Goal: Task Accomplishment & Management: Manage account settings

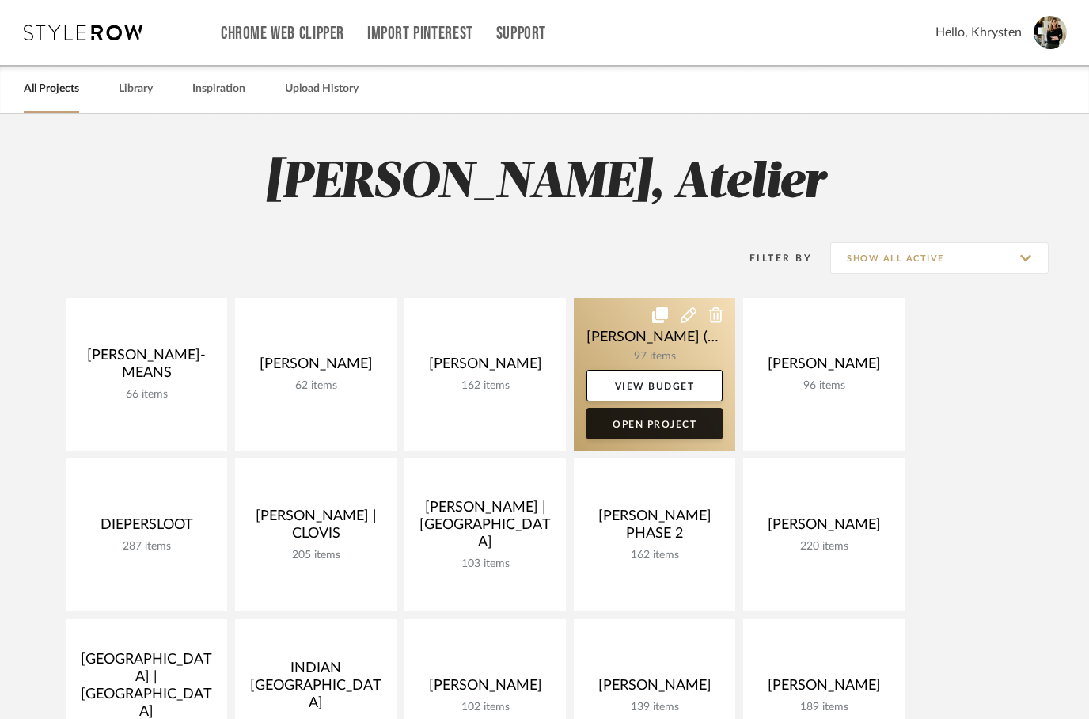
click at [658, 433] on link "Open Project" at bounding box center [655, 424] width 136 height 32
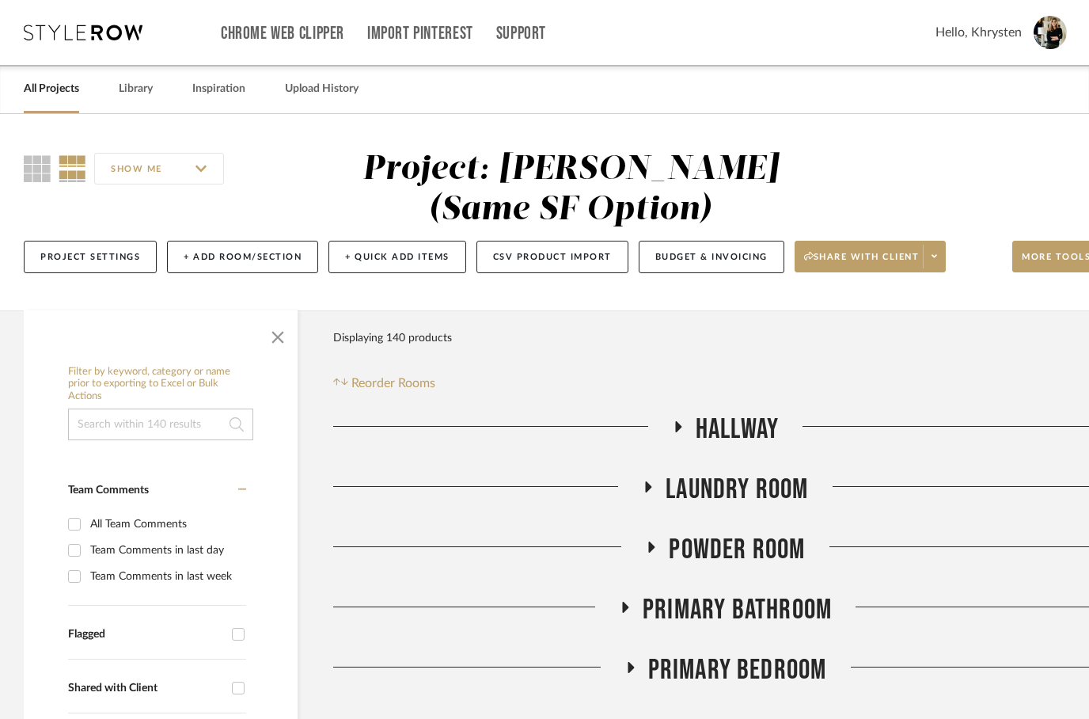
click at [670, 428] on icon at bounding box center [677, 426] width 19 height 12
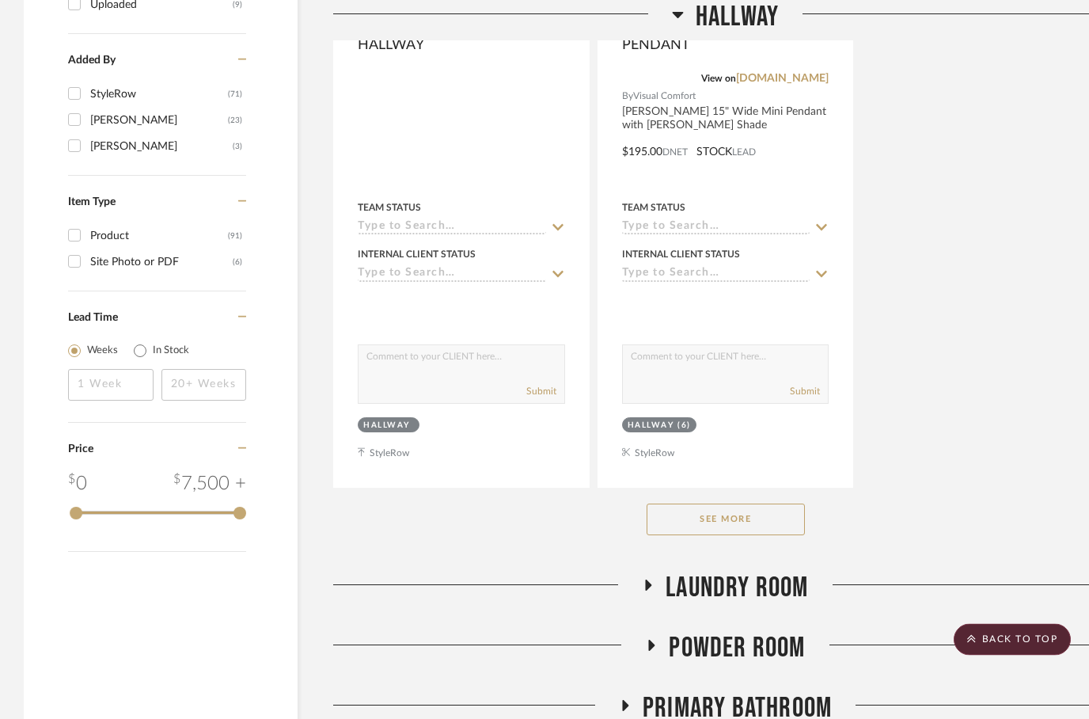
scroll to position [2083, 0]
click at [761, 534] on button "See More" at bounding box center [726, 519] width 158 height 32
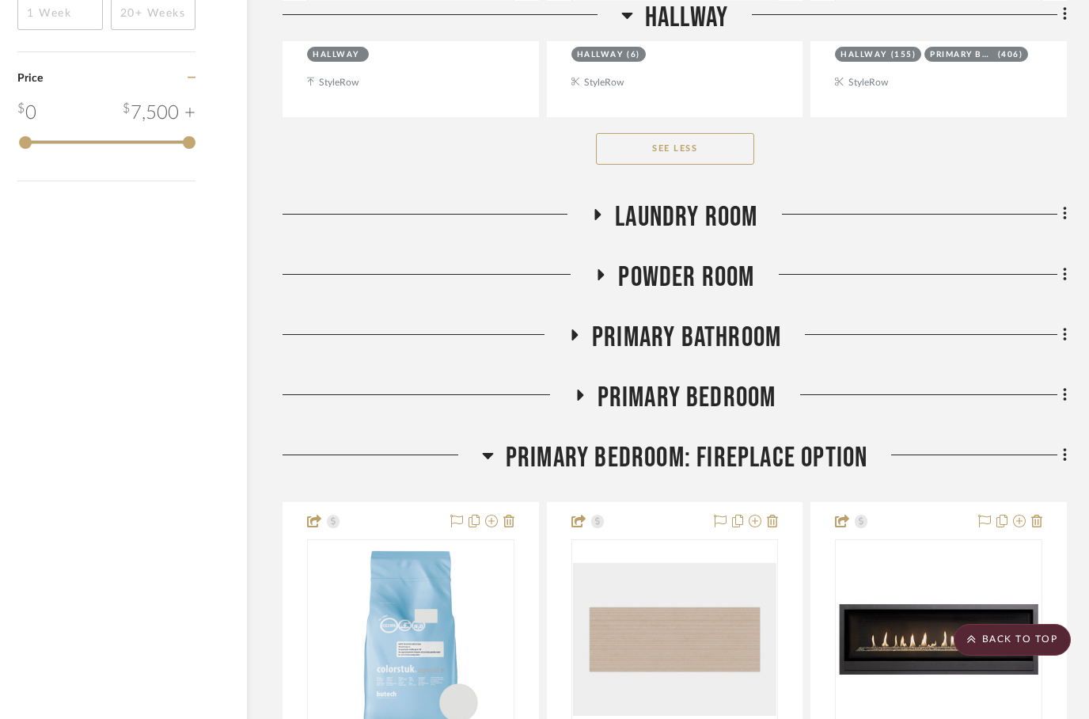
scroll to position [2463, 51]
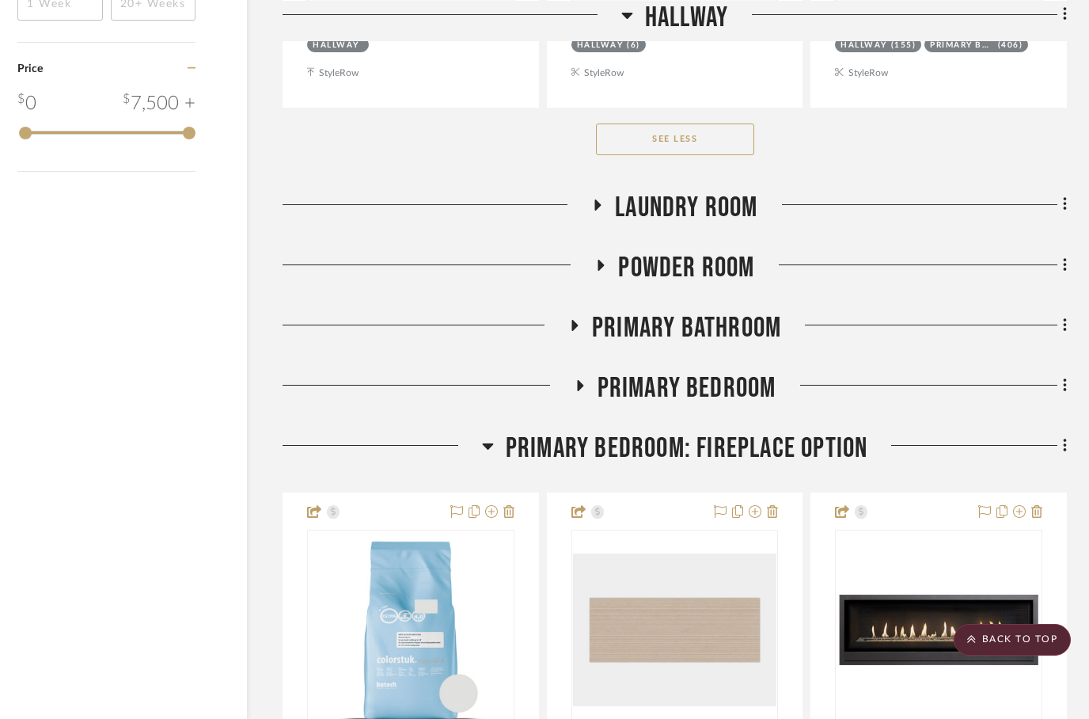
click at [594, 208] on icon at bounding box center [597, 205] width 19 height 12
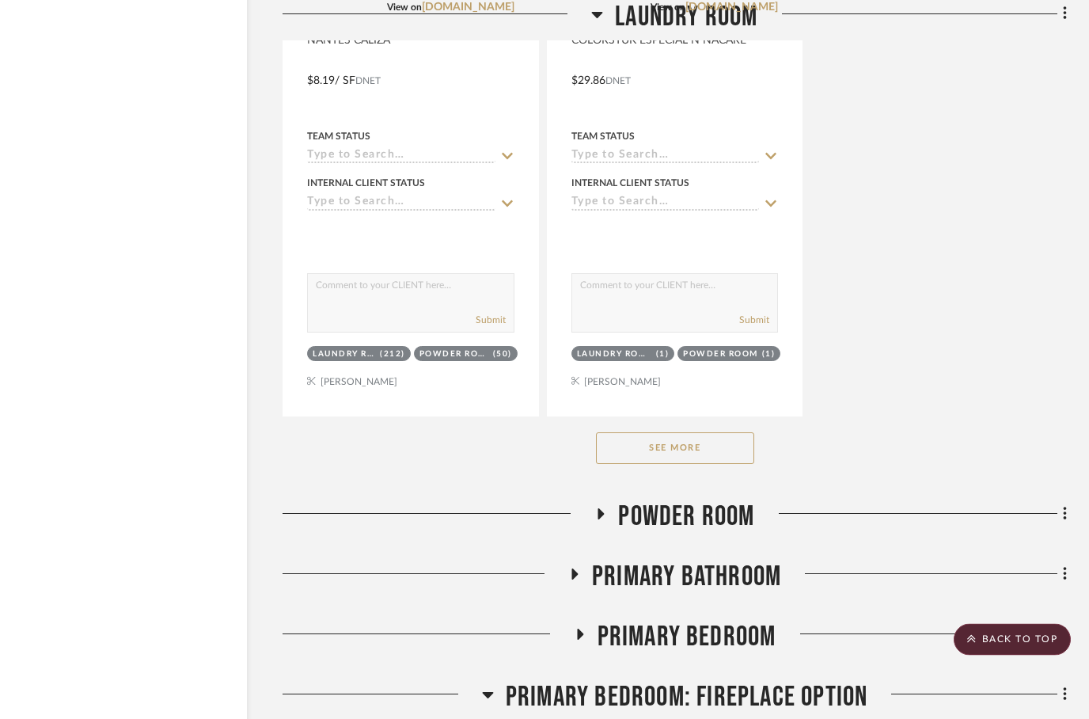
scroll to position [4396, 51]
click at [602, 526] on fa-icon at bounding box center [600, 518] width 12 height 23
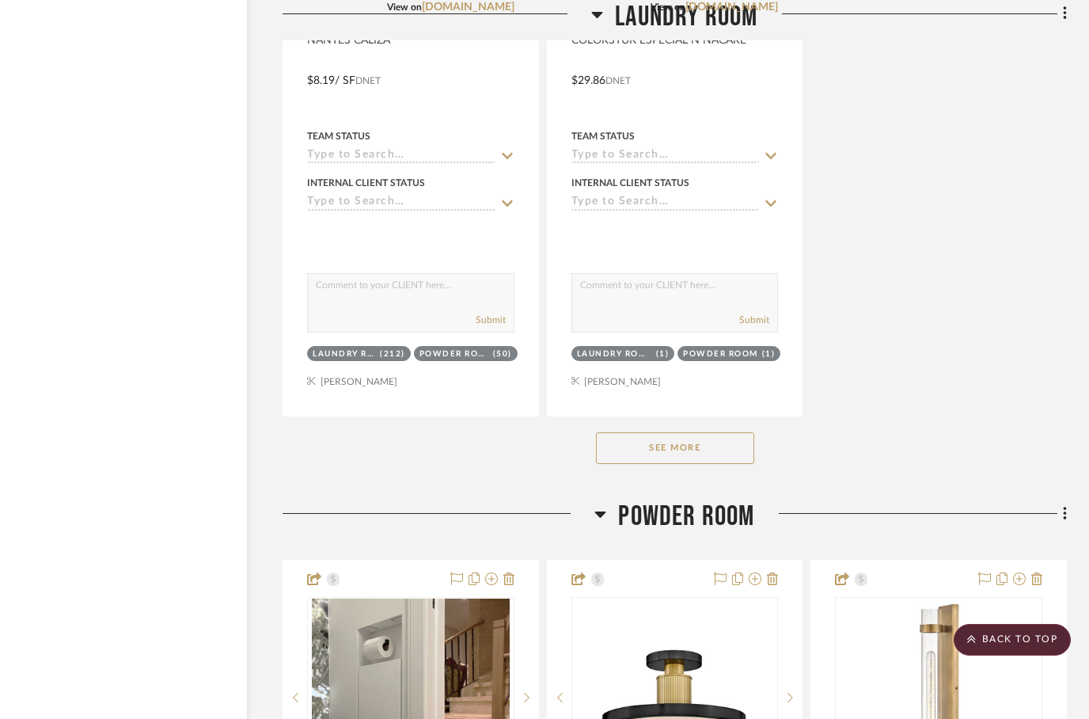
click at [669, 453] on button "See More" at bounding box center [675, 448] width 158 height 32
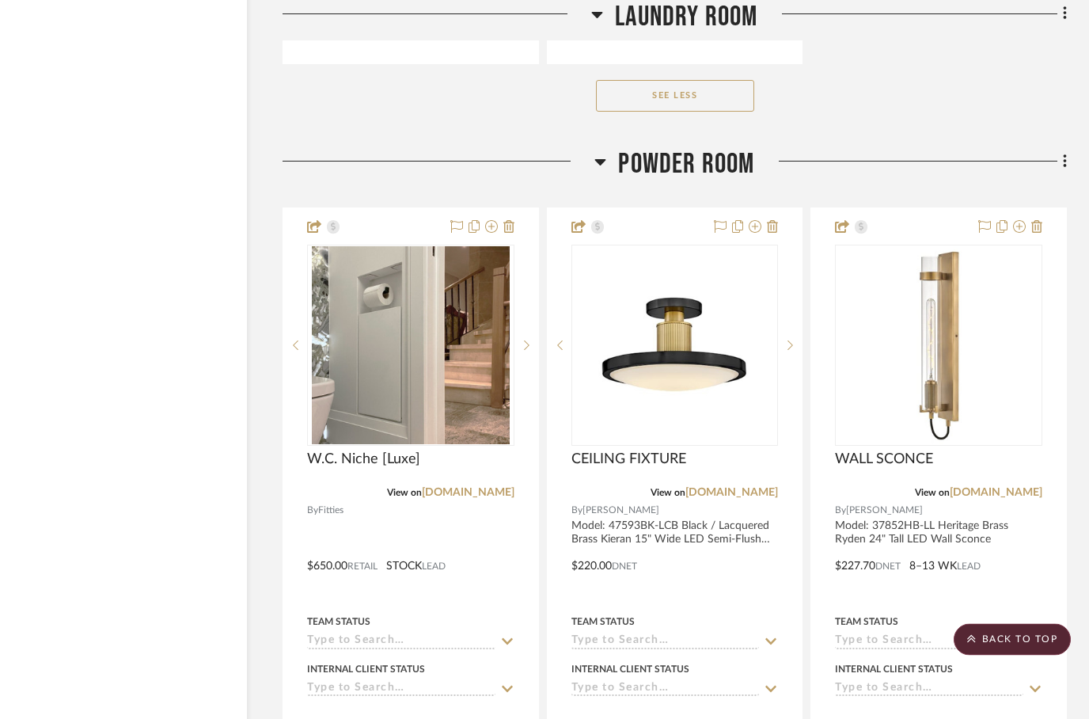
scroll to position [8259, 51]
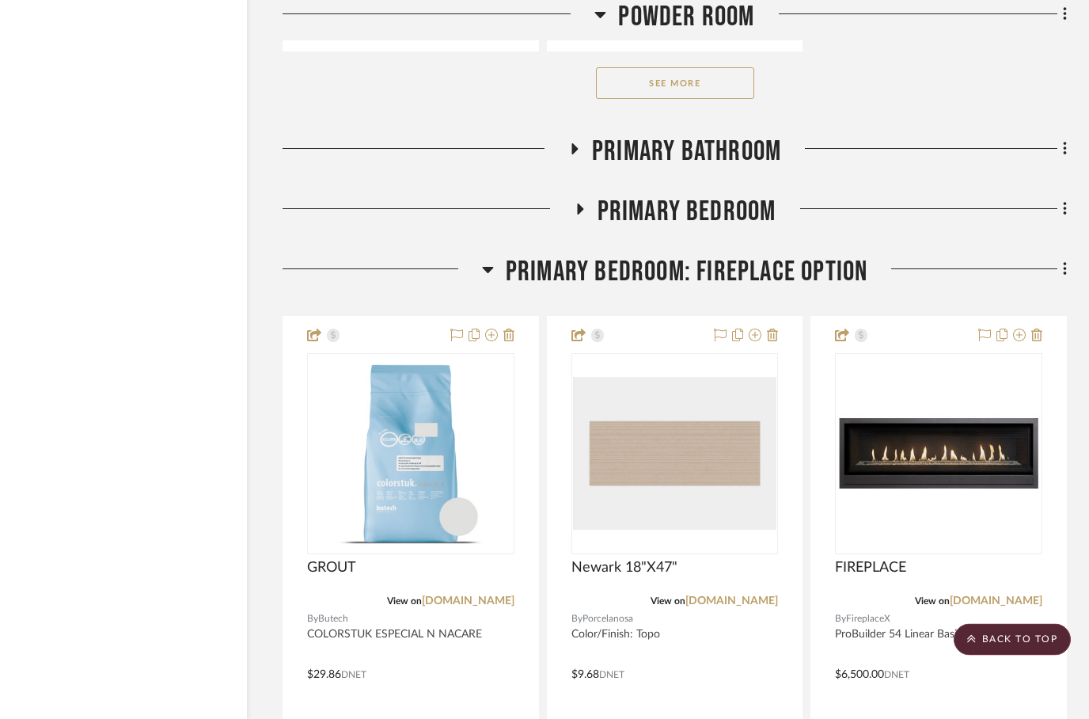
click at [652, 84] on button "See More" at bounding box center [675, 84] width 158 height 32
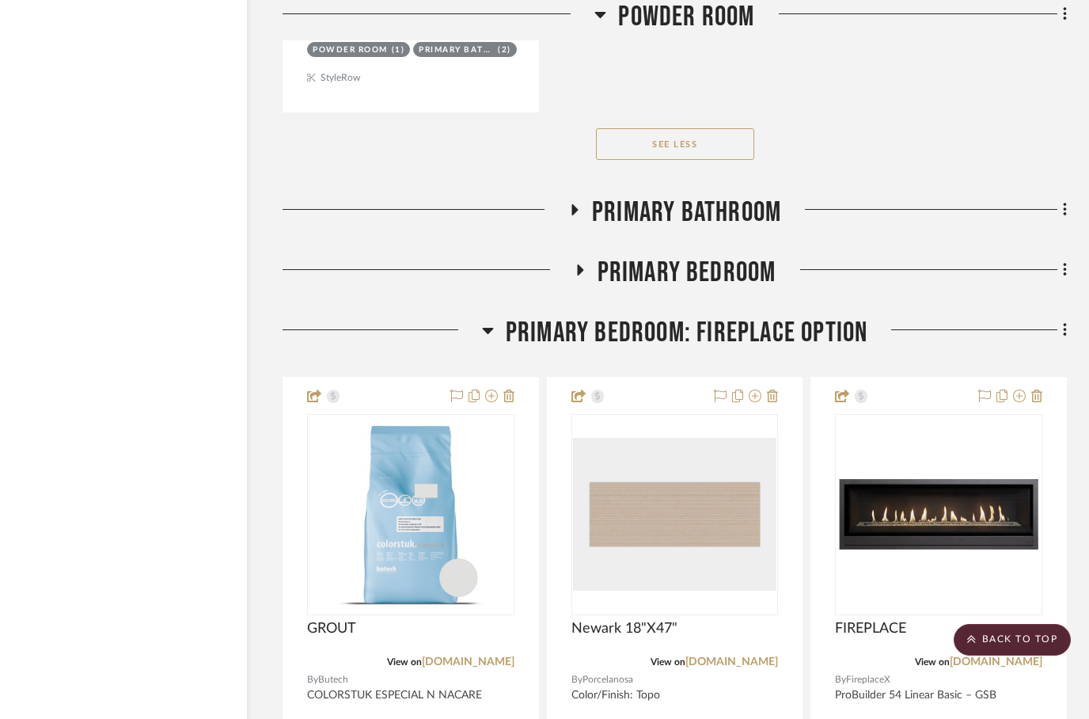
scroll to position [13965, 51]
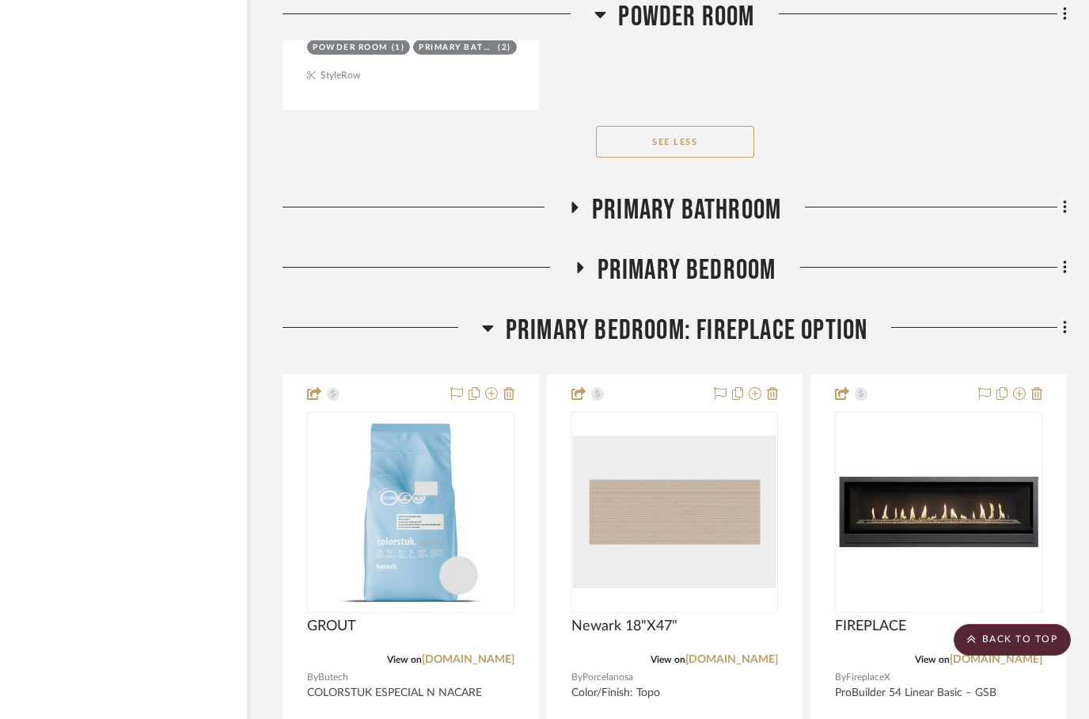
click at [580, 213] on icon at bounding box center [573, 208] width 19 height 12
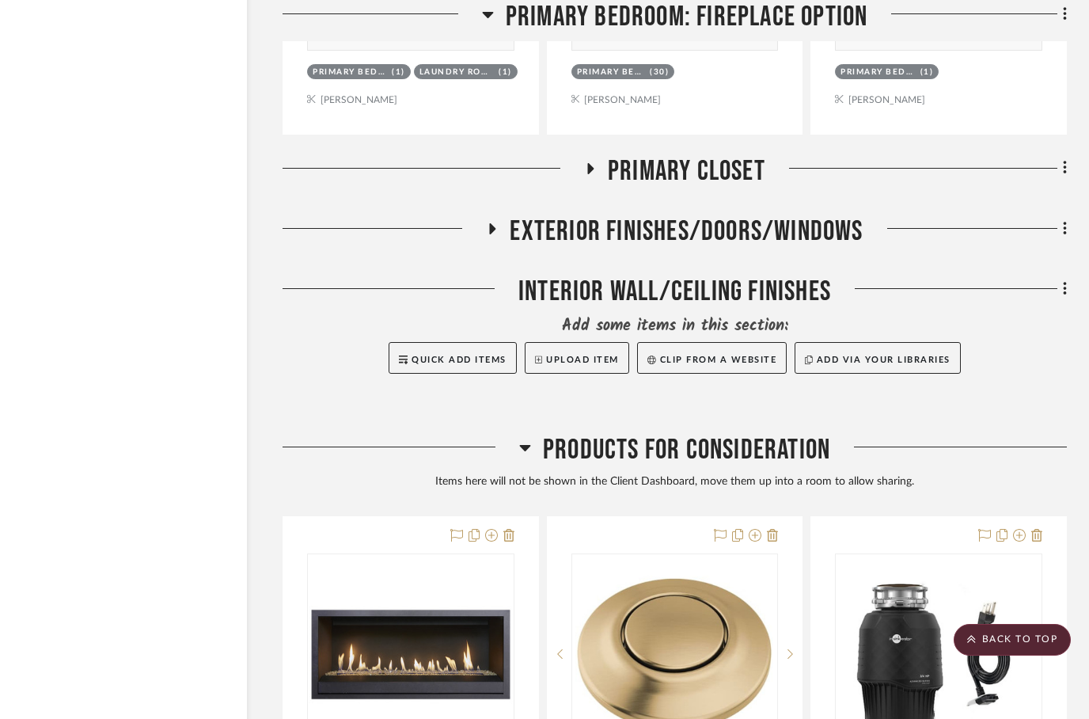
scroll to position [17109, 51]
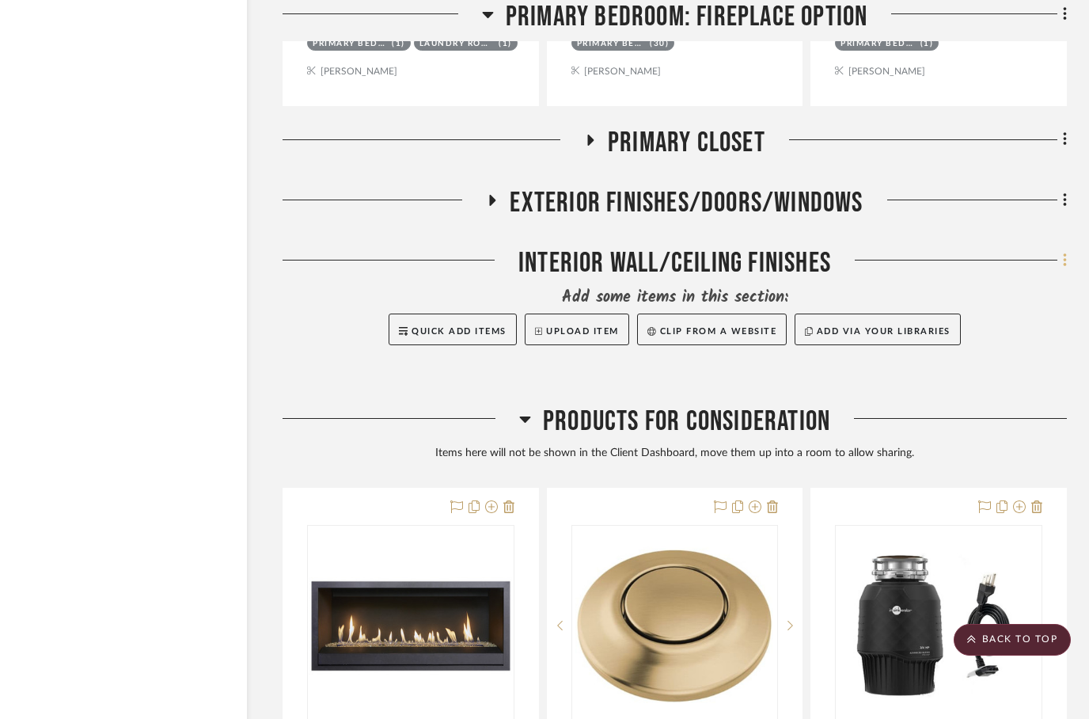
click at [1065, 253] on fa-icon at bounding box center [1063, 262] width 10 height 26
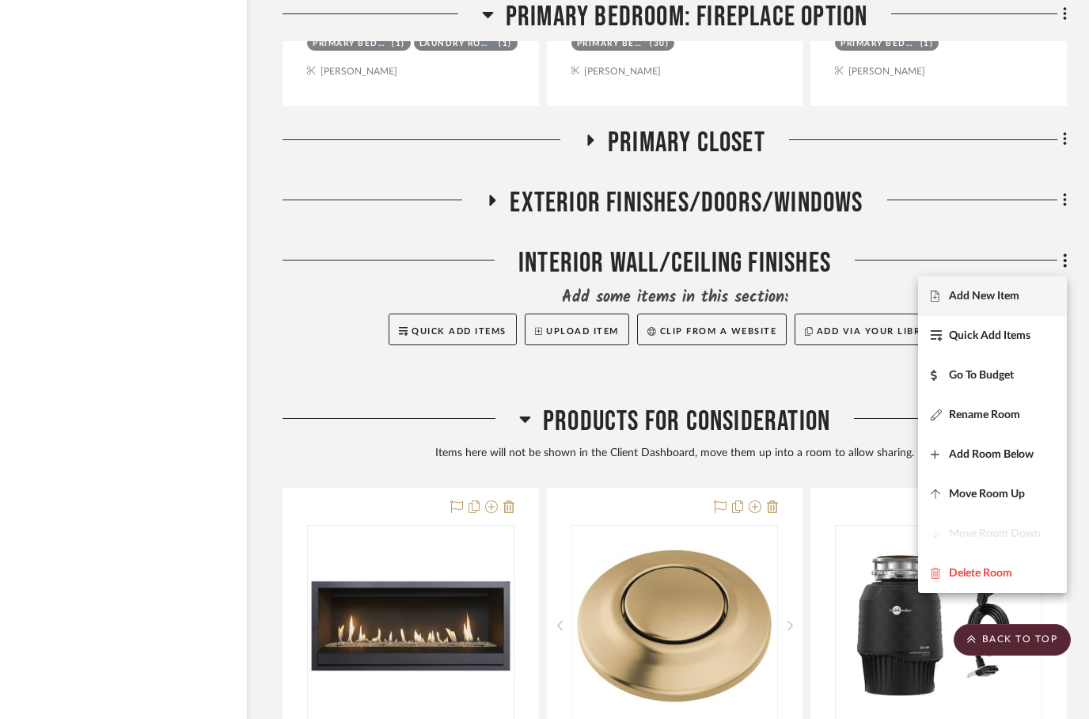
click at [794, 268] on div at bounding box center [544, 359] width 1089 height 719
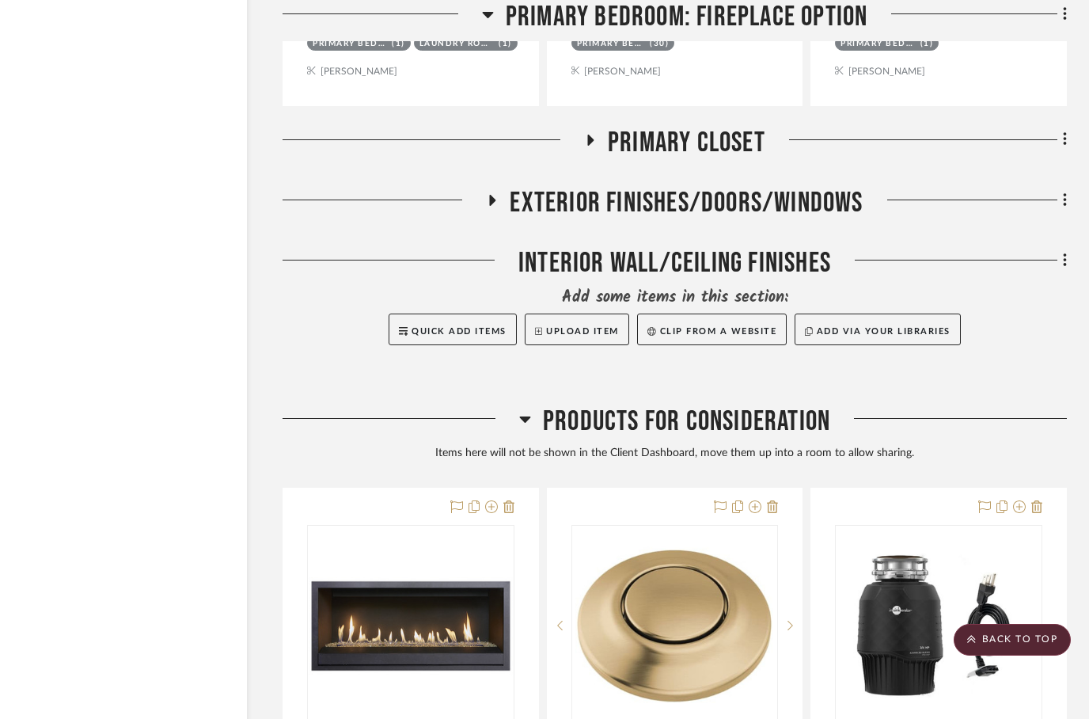
click at [511, 212] on span "Exterior Finishes/Doors/Windows" at bounding box center [686, 203] width 353 height 34
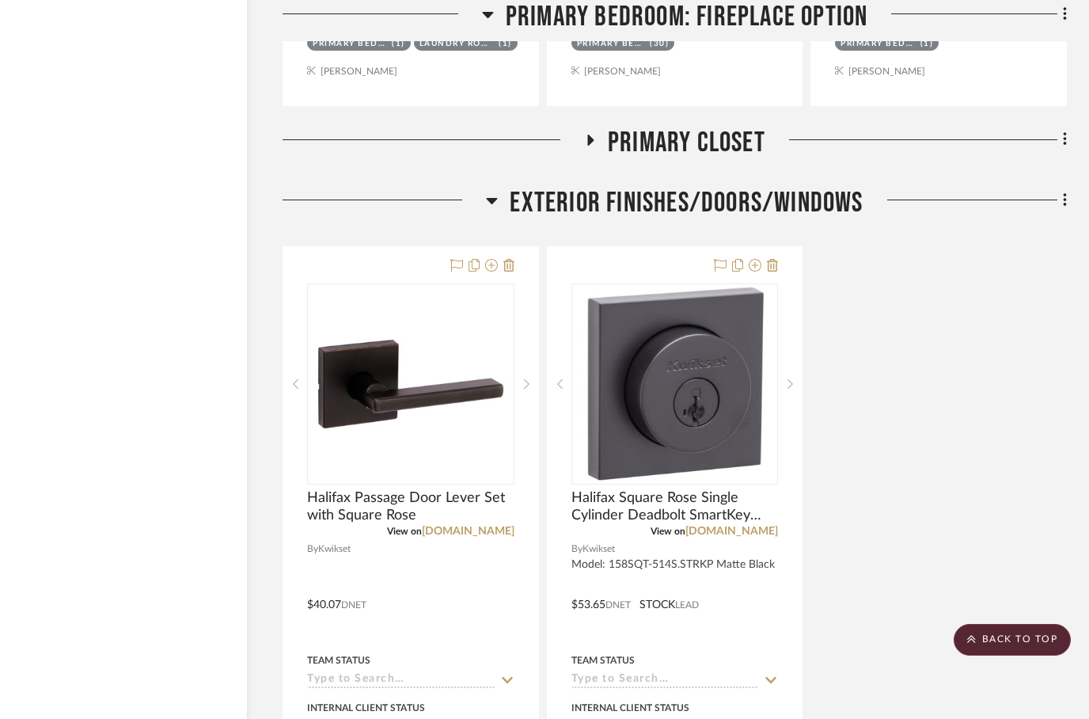
click at [594, 148] on fa-icon at bounding box center [590, 145] width 12 height 23
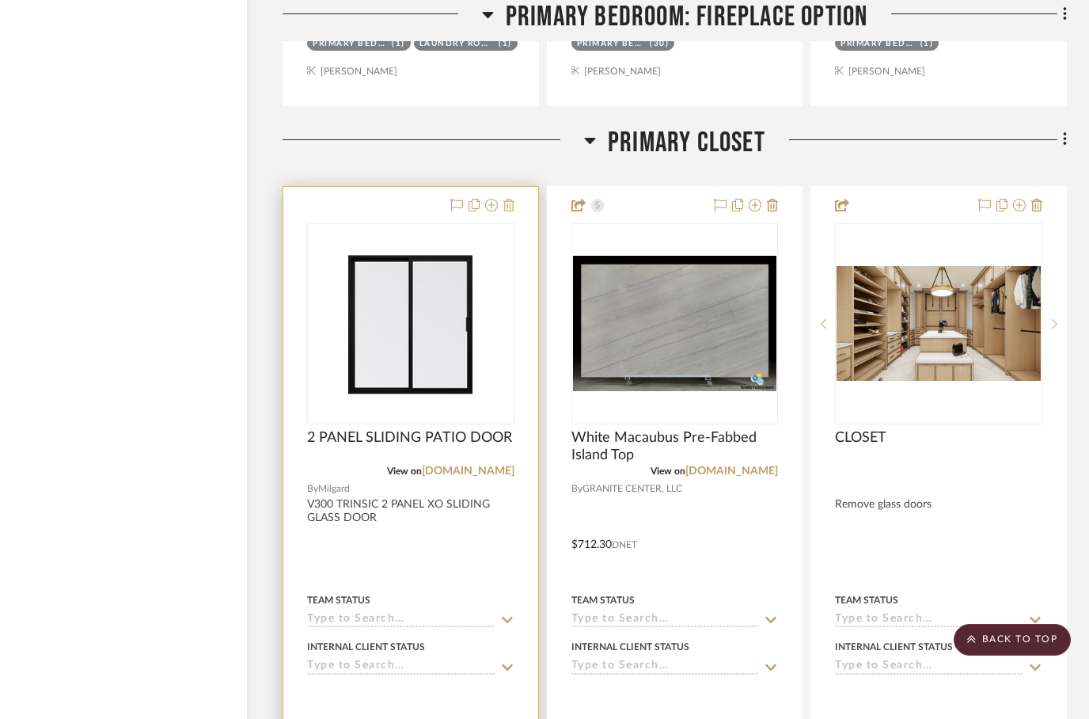
click at [512, 210] on icon at bounding box center [508, 205] width 11 height 13
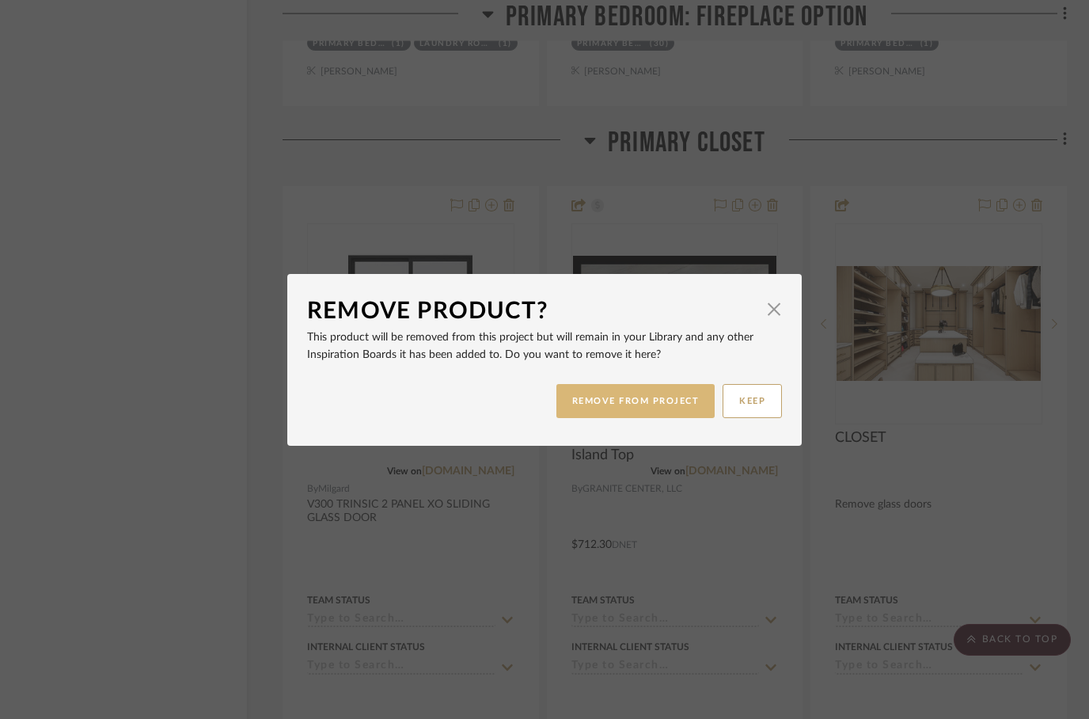
click at [636, 400] on button "REMOVE FROM PROJECT" at bounding box center [635, 401] width 159 height 34
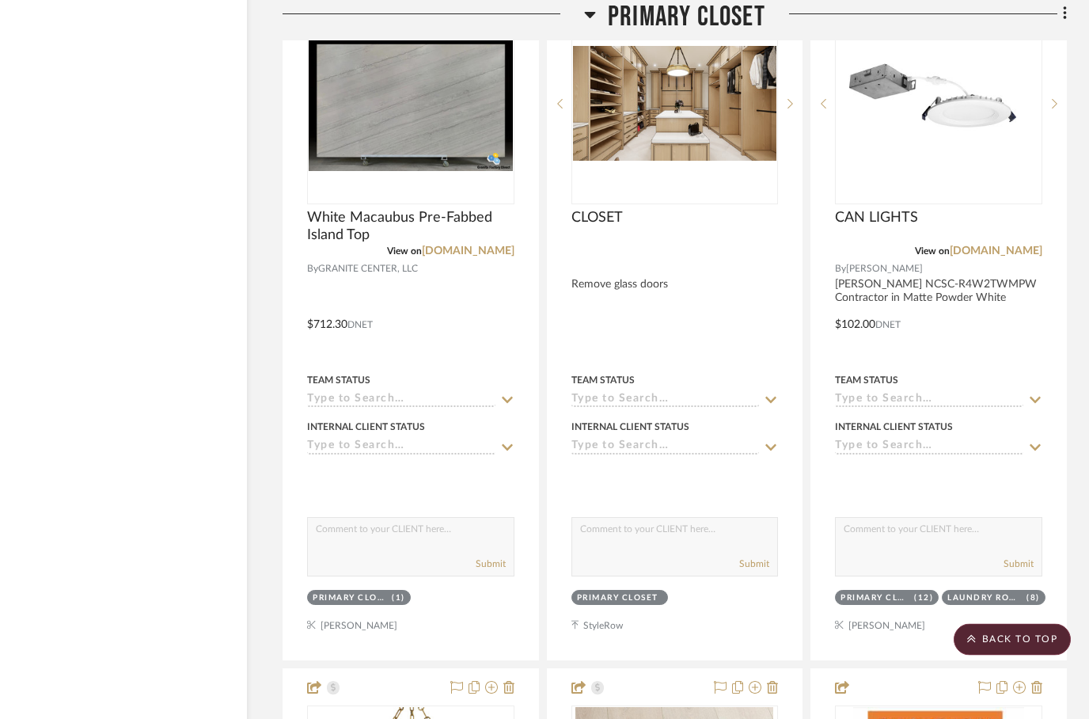
scroll to position [17329, 51]
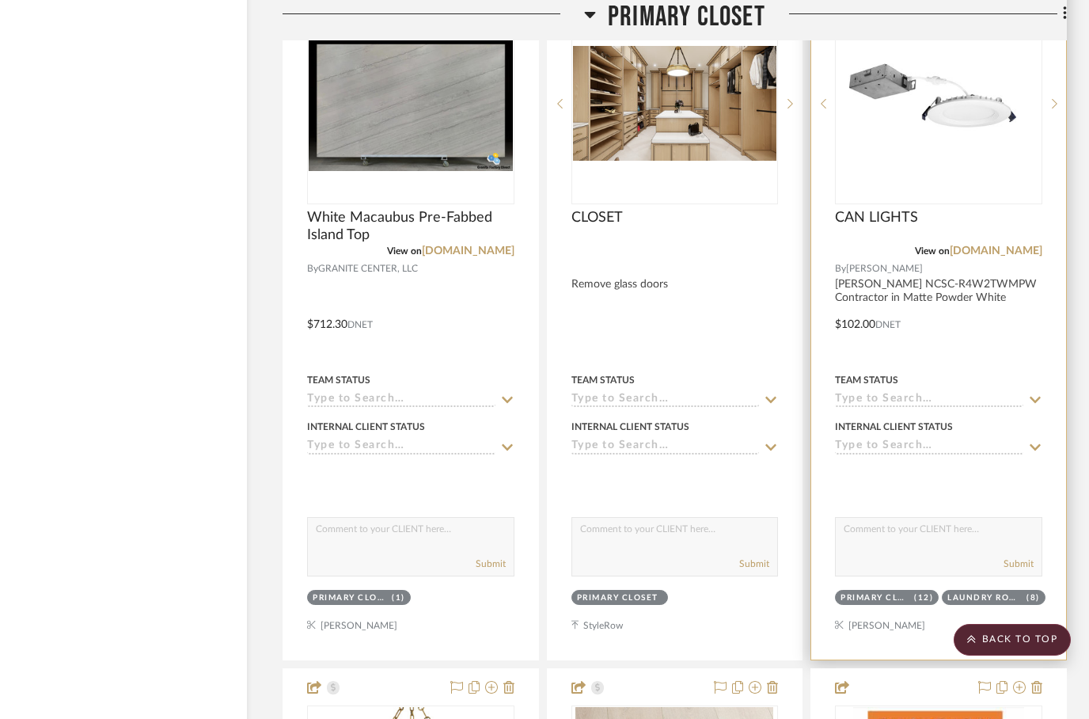
click at [970, 352] on div at bounding box center [938, 313] width 255 height 693
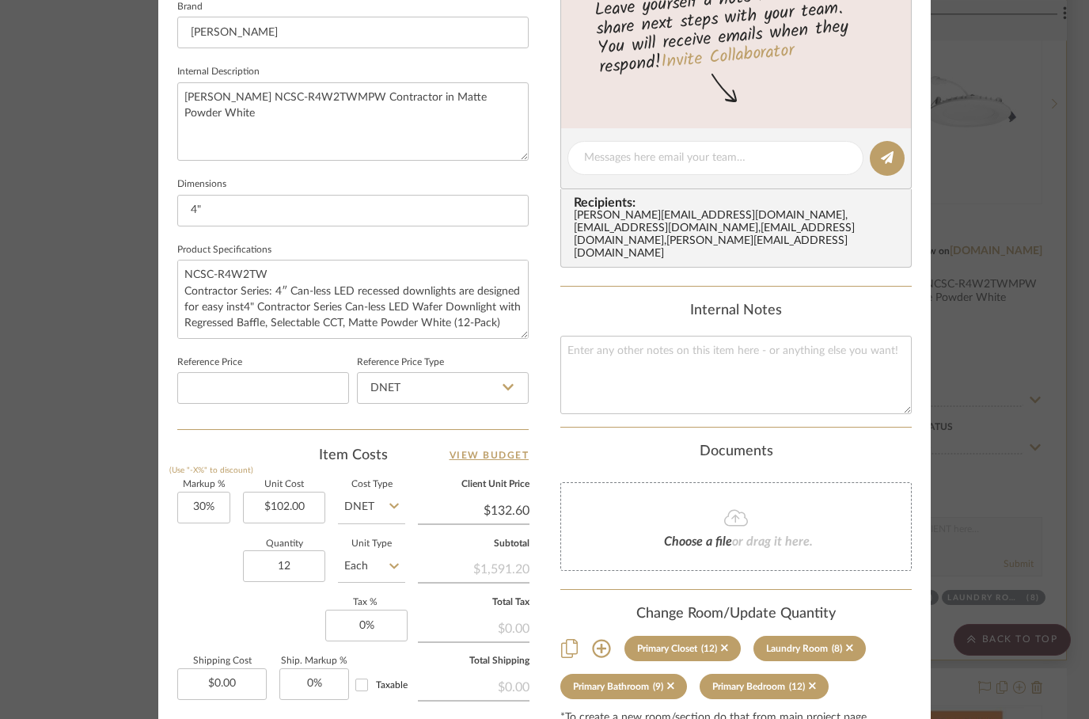
scroll to position [583, 0]
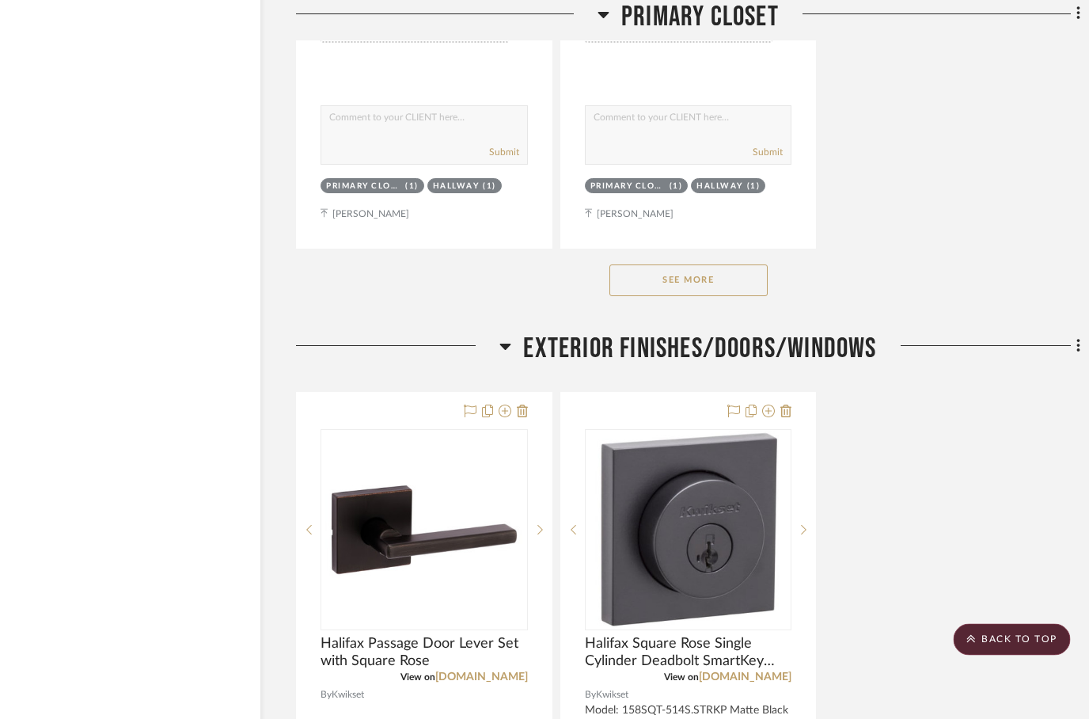
scroll to position [19175, 36]
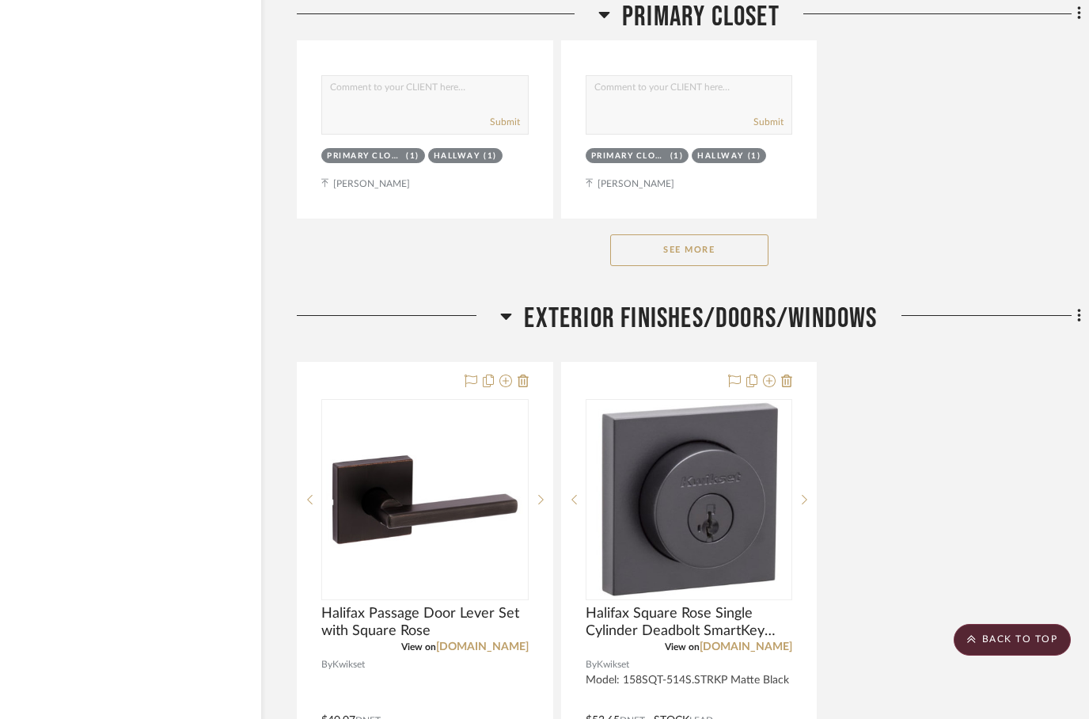
click at [687, 263] on button "See More" at bounding box center [689, 250] width 158 height 32
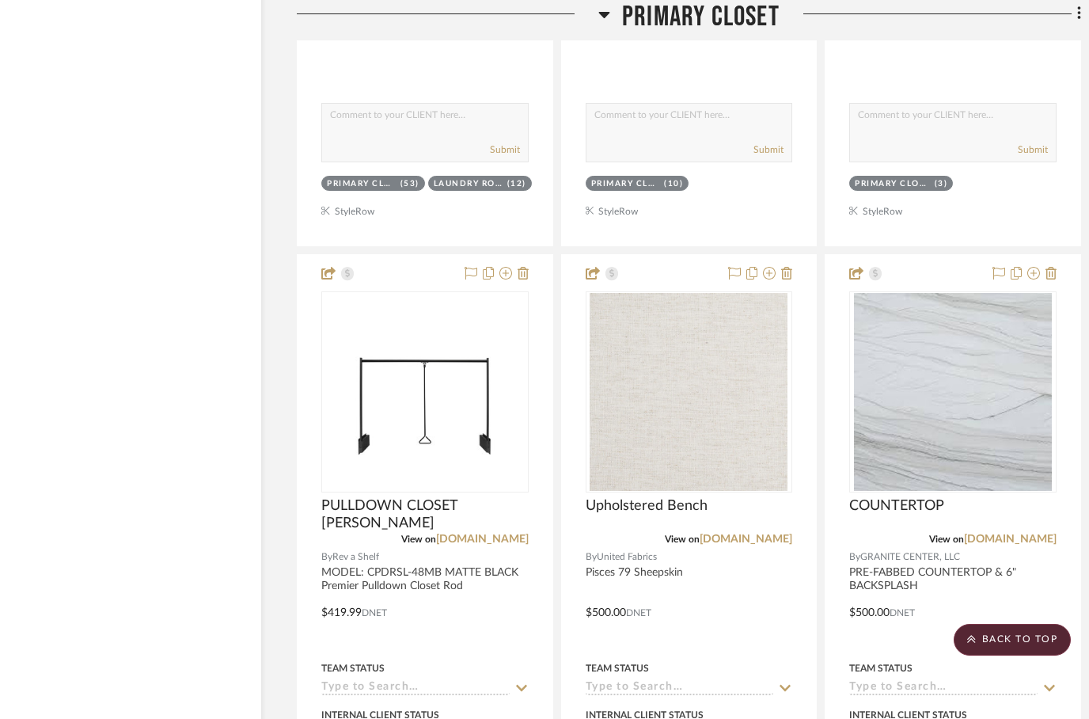
scroll to position [19812, 36]
